Goal: Task Accomplishment & Management: Manage account settings

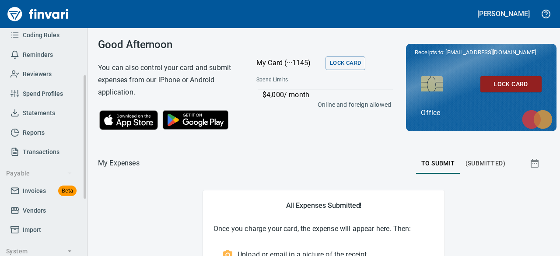
scroll to position [131, 0]
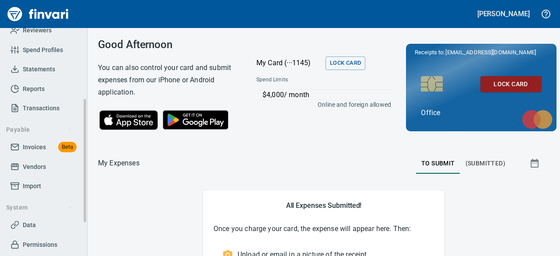
click at [37, 146] on span "Invoices" at bounding box center [34, 147] width 23 height 11
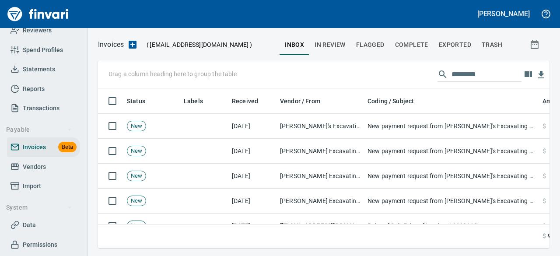
scroll to position [146, 438]
click at [472, 79] on input "text" at bounding box center [486, 74] width 70 height 14
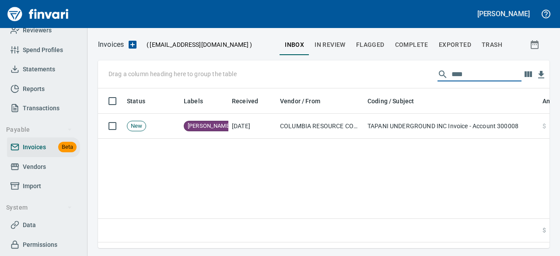
type input "****"
click at [334, 47] on span "In Review" at bounding box center [329, 44] width 31 height 11
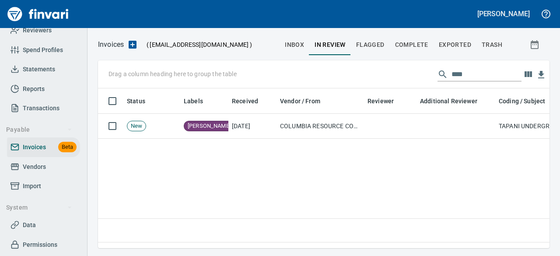
scroll to position [146, 444]
click at [370, 41] on span "Flagged" at bounding box center [370, 44] width 28 height 11
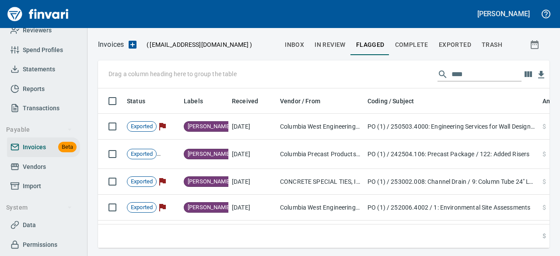
scroll to position [146, 438]
click at [454, 44] on span "Exported" at bounding box center [455, 44] width 32 height 11
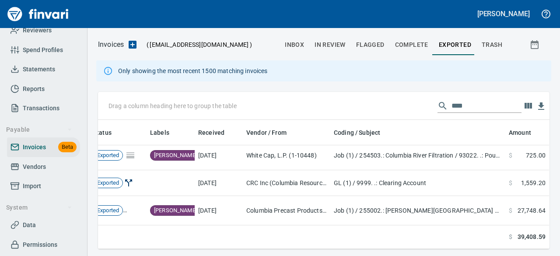
scroll to position [0, 40]
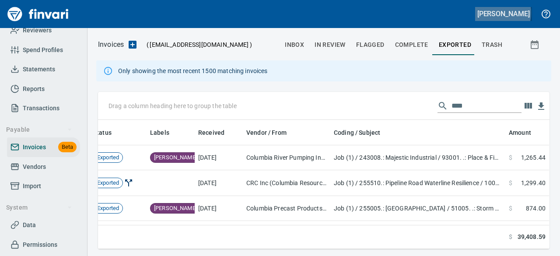
click at [493, 13] on h5 "Sara Mclaughlin" at bounding box center [503, 13] width 52 height 9
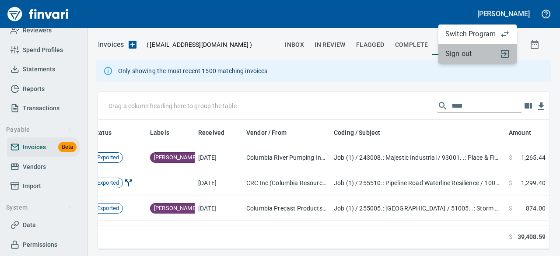
click at [473, 55] on span "Sign out" at bounding box center [470, 54] width 50 height 10
